Goal: Task Accomplishment & Management: Use online tool/utility

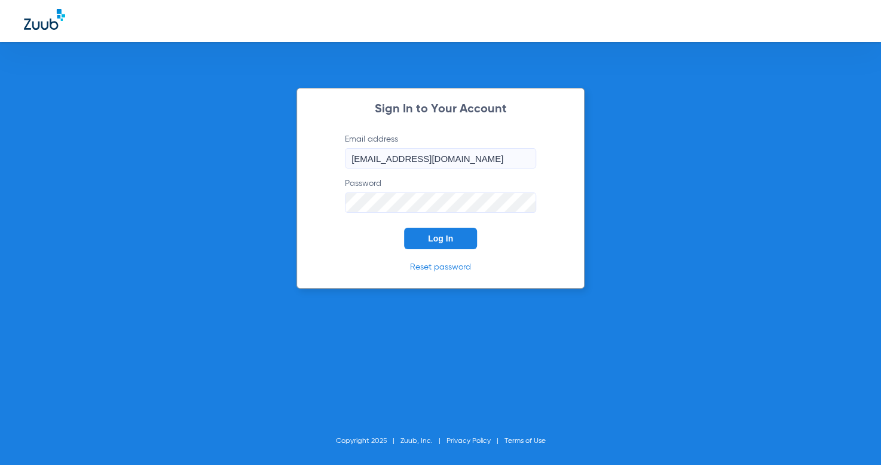
click at [457, 240] on button "Log In" at bounding box center [440, 239] width 73 height 22
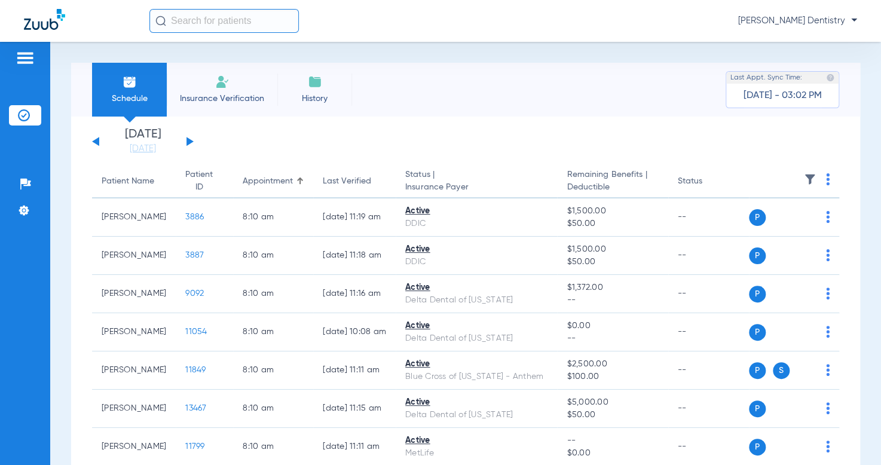
click at [190, 141] on button at bounding box center [189, 141] width 7 height 9
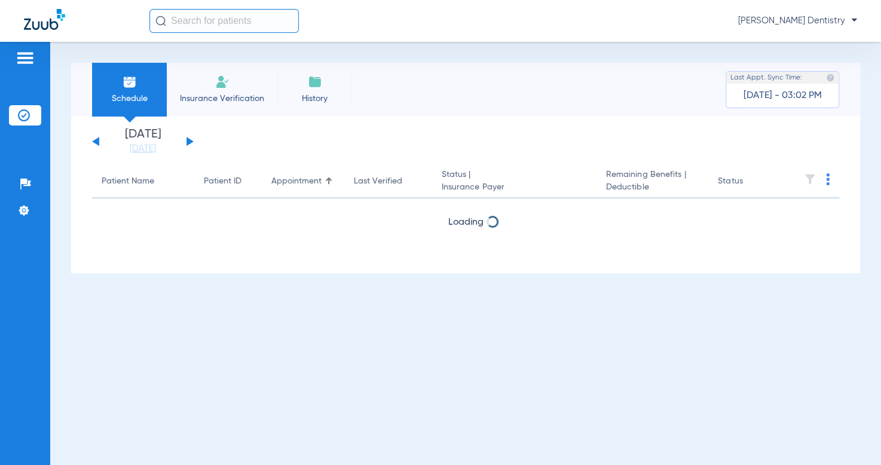
click at [190, 141] on button at bounding box center [189, 141] width 7 height 9
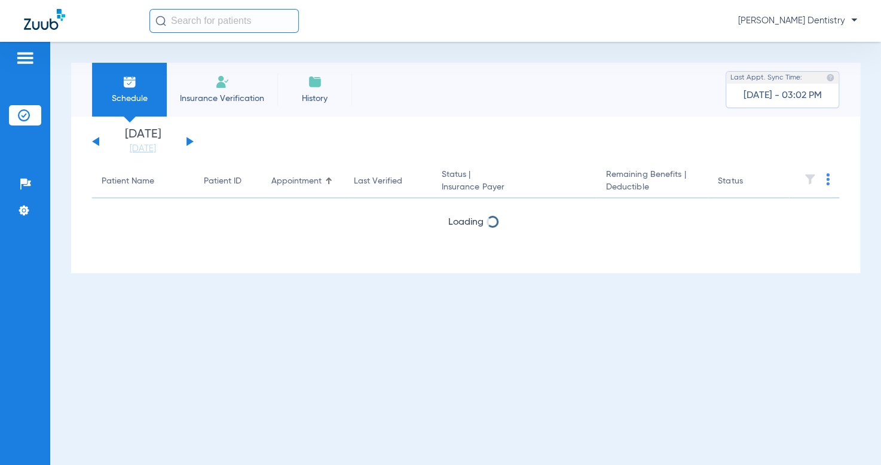
click at [190, 141] on button at bounding box center [189, 141] width 7 height 9
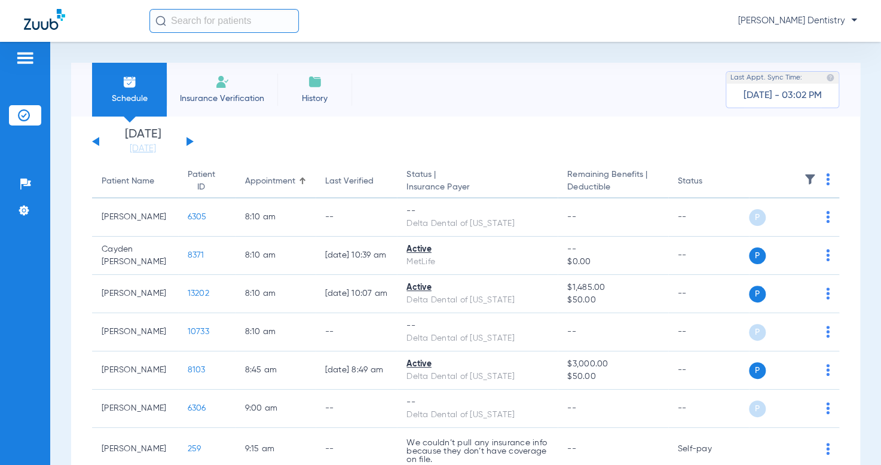
click at [820, 180] on th at bounding box center [794, 181] width 91 height 33
click at [826, 181] on img at bounding box center [828, 179] width 4 height 12
click at [746, 230] on span "Verify All" at bounding box center [773, 227] width 75 height 8
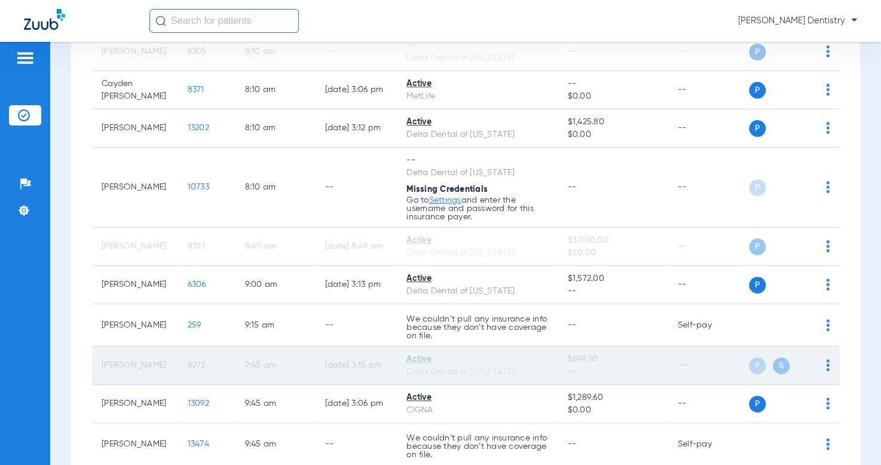
scroll to position [179, 0]
